Goal: Task Accomplishment & Management: Complete application form

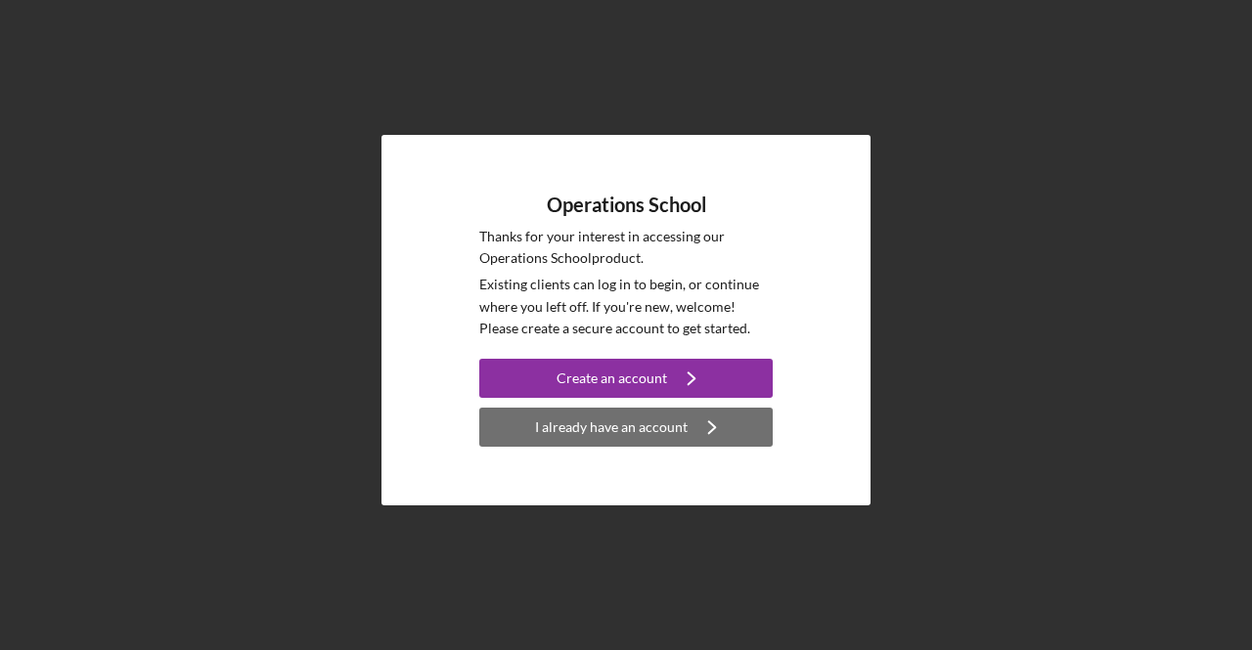
click at [642, 426] on div "I already have an account" at bounding box center [611, 427] width 153 height 39
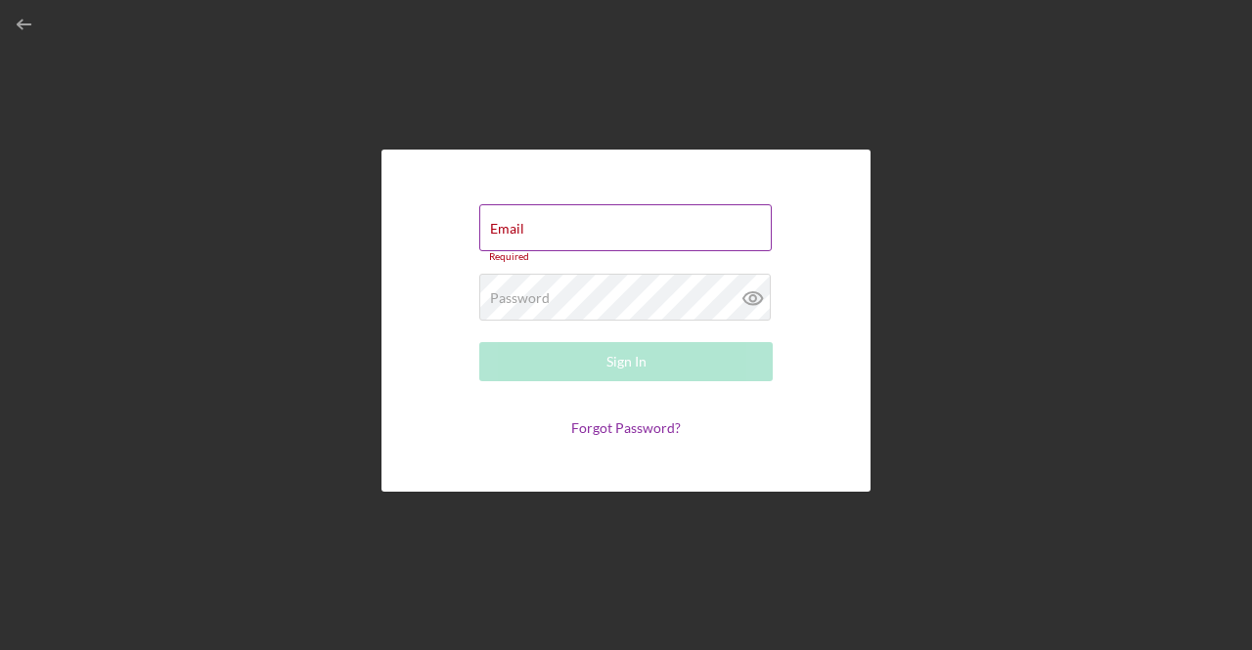
click at [624, 227] on div "Email Required" at bounding box center [625, 233] width 293 height 59
click at [588, 234] on input "Email" at bounding box center [625, 227] width 292 height 47
type input "[EMAIL_ADDRESS][DOMAIN_NAME]"
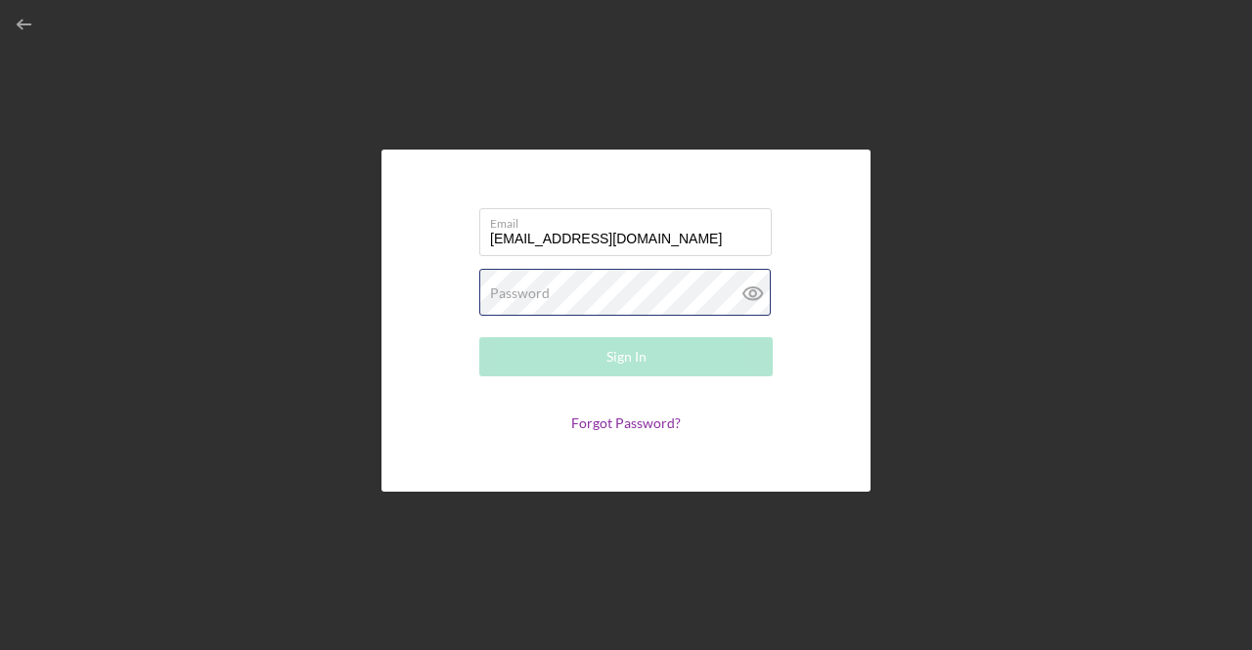
click at [590, 288] on div "Password Required" at bounding box center [625, 293] width 293 height 49
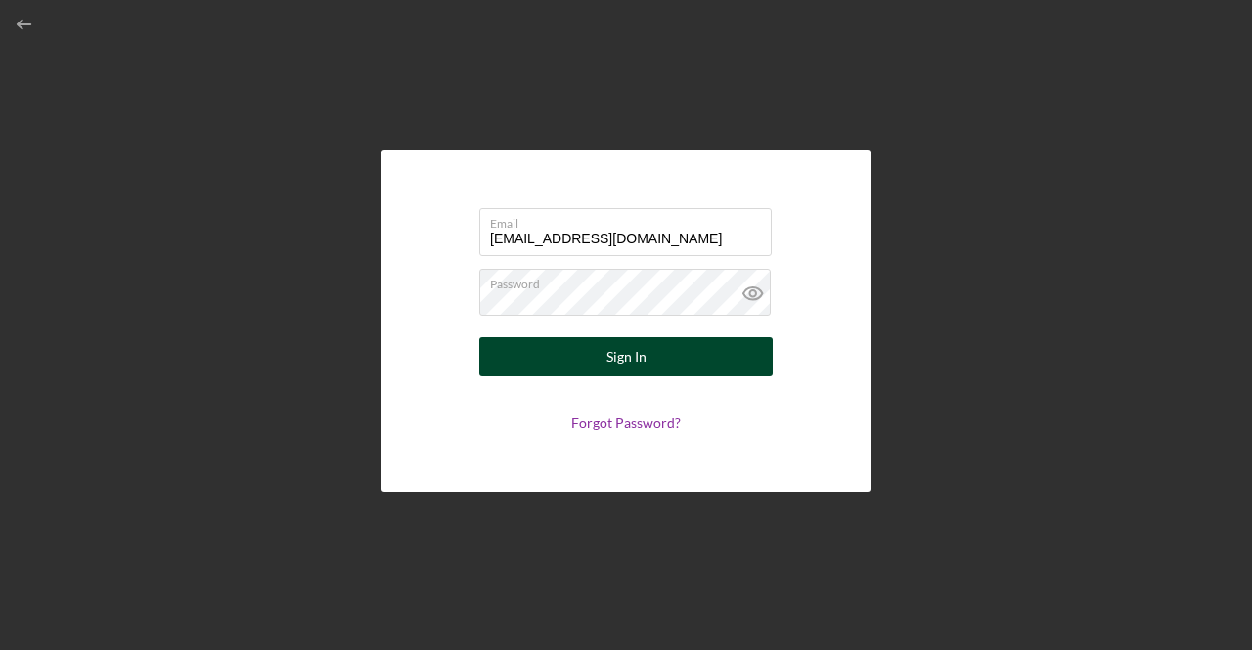
click at [647, 351] on button "Sign In" at bounding box center [625, 356] width 293 height 39
